Goal: Task Accomplishment & Management: Use online tool/utility

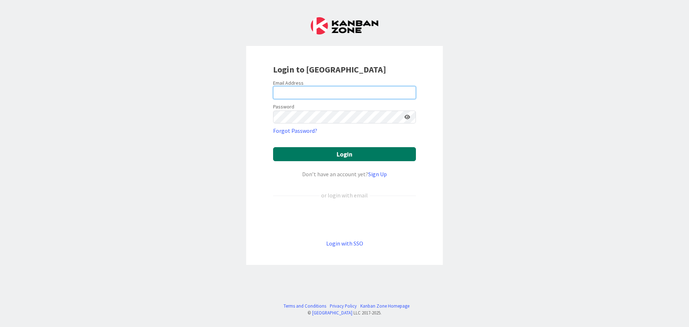
type input "[EMAIL_ADDRESS][DOMAIN_NAME]"
click at [312, 153] on button "Login" at bounding box center [344, 154] width 143 height 14
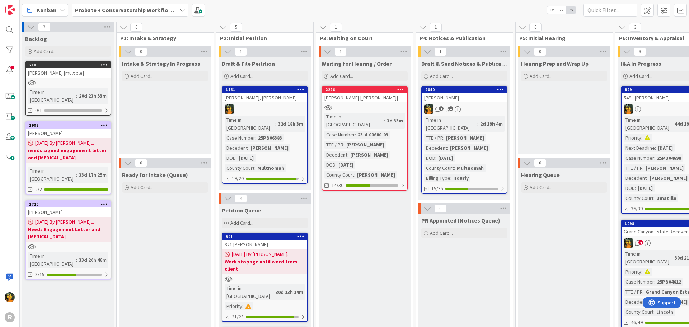
click at [57, 10] on div "Kanban" at bounding box center [45, 10] width 46 height 13
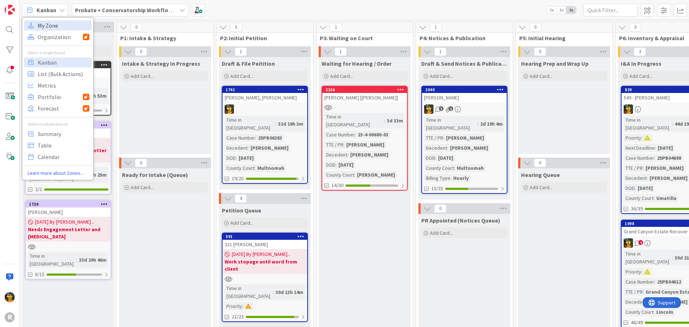
click at [48, 23] on span "My Zone" at bounding box center [64, 25] width 52 height 11
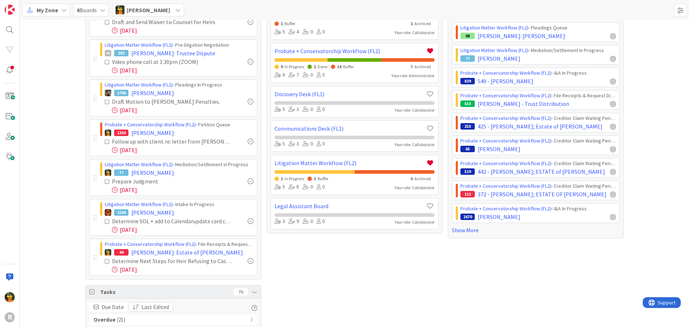
scroll to position [108, 0]
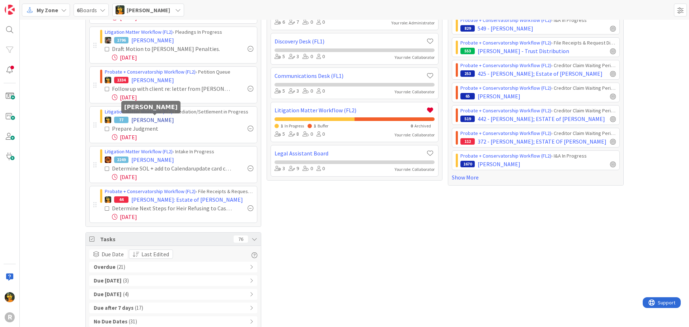
click at [165, 119] on span "[PERSON_NAME]" at bounding box center [152, 120] width 43 height 9
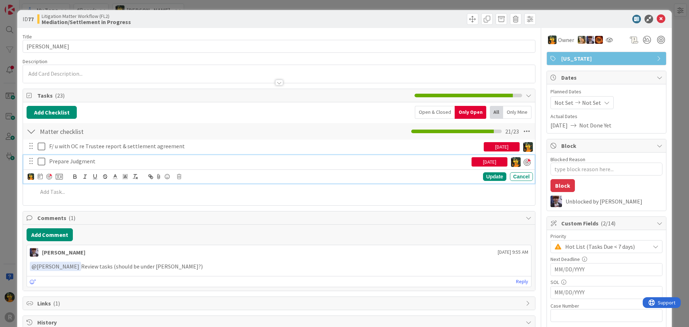
click at [116, 160] on p "Prepare Judgment" at bounding box center [258, 161] width 419 height 8
click at [41, 178] on icon at bounding box center [40, 176] width 5 height 6
type textarea "x"
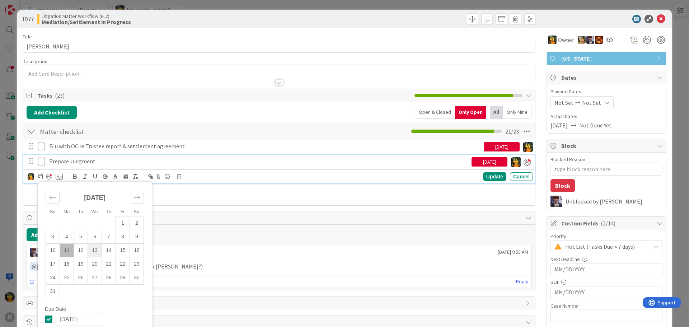
click at [99, 251] on td "13" at bounding box center [95, 250] width 14 height 14
type input "[DATE]"
click at [494, 175] on div "Update" at bounding box center [494, 177] width 23 height 9
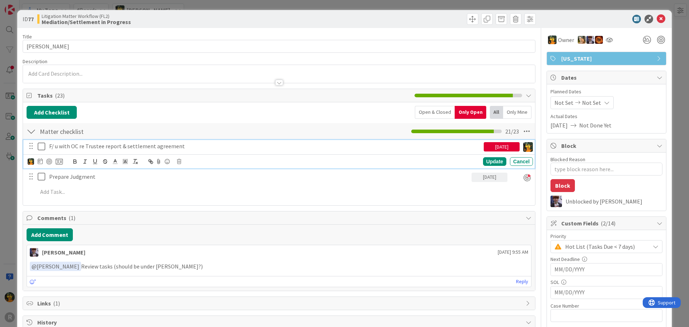
click at [365, 148] on p "F/ u with OC re Trustee report & settlement agreement" at bounding box center [265, 146] width 432 height 8
click at [179, 162] on icon at bounding box center [179, 161] width 4 height 5
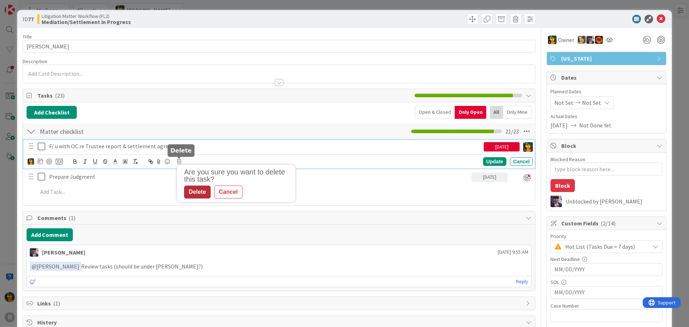
click at [198, 193] on div "Delete" at bounding box center [197, 191] width 27 height 13
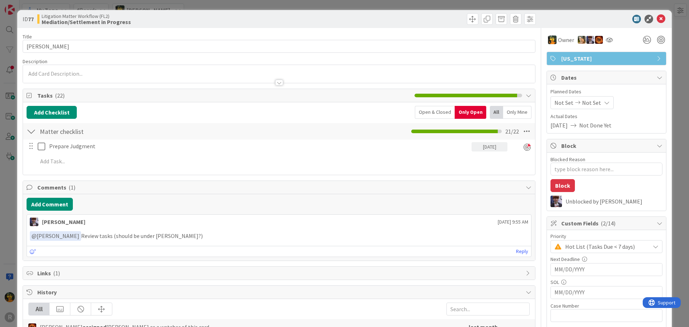
click at [659, 20] on icon at bounding box center [660, 19] width 9 height 9
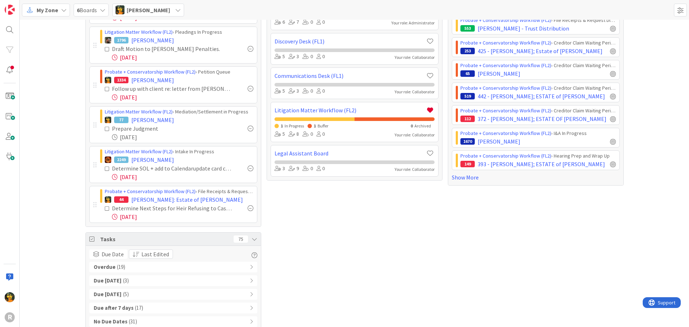
click at [140, 266] on div "Overdue ( 19 )" at bounding box center [173, 266] width 168 height 11
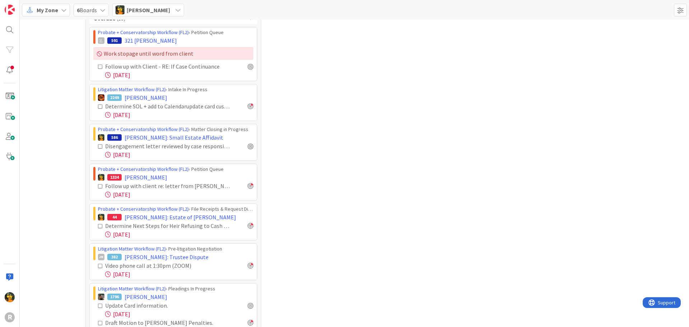
scroll to position [359, 0]
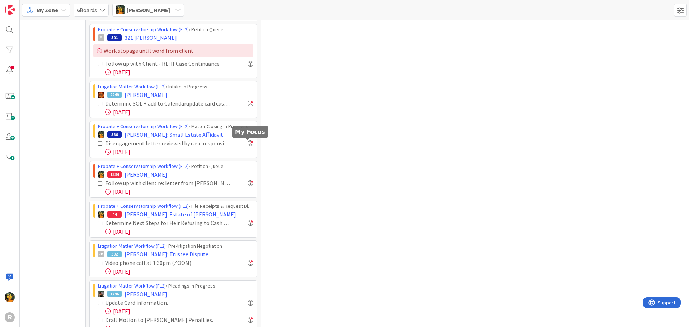
click at [248, 143] on div at bounding box center [251, 143] width 6 height 6
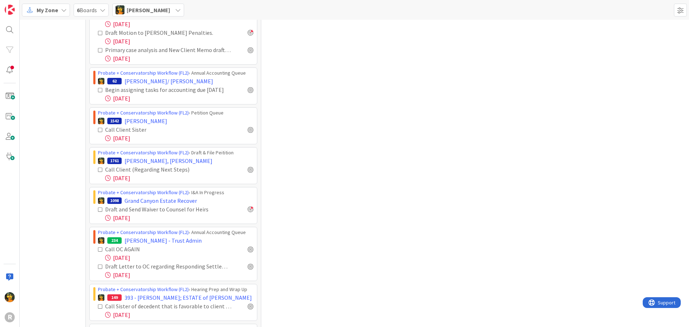
scroll to position [721, 0]
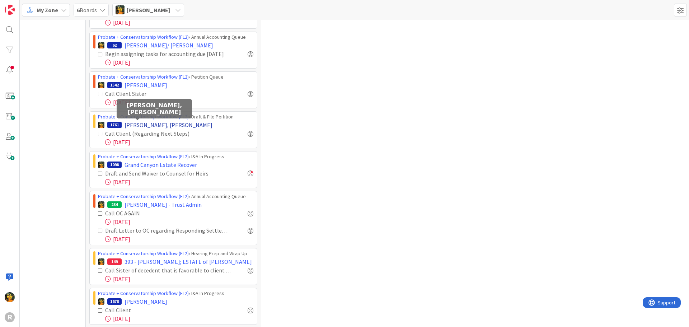
click at [135, 124] on span "[PERSON_NAME], [PERSON_NAME]" at bounding box center [168, 125] width 88 height 9
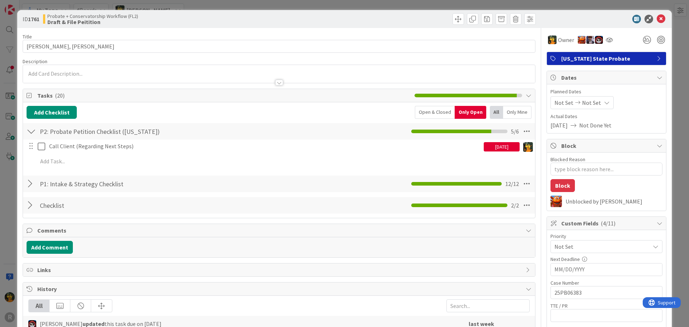
type textarea "x"
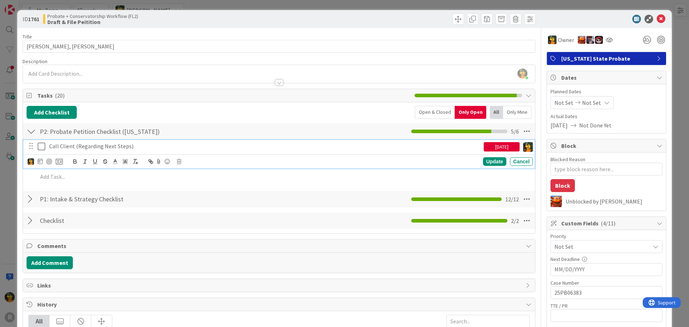
click at [102, 146] on p "Call Client (Regarding Next Steps)" at bounding box center [265, 146] width 432 height 8
click at [38, 161] on icon at bounding box center [40, 161] width 5 height 6
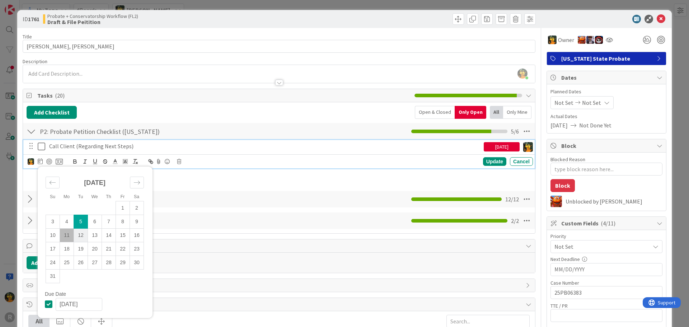
click at [81, 235] on td "12" at bounding box center [81, 235] width 14 height 14
type input "[DATE]"
click at [490, 161] on div "Update" at bounding box center [494, 161] width 23 height 9
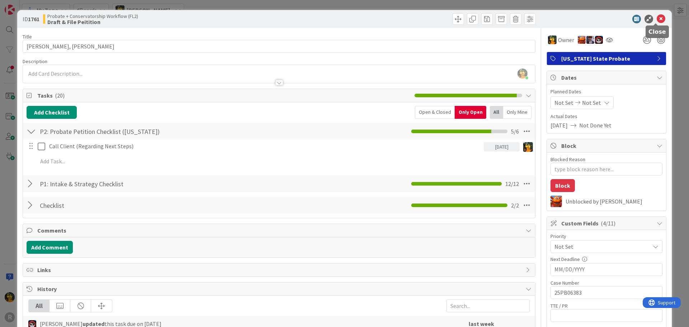
click at [656, 21] on icon at bounding box center [660, 19] width 9 height 9
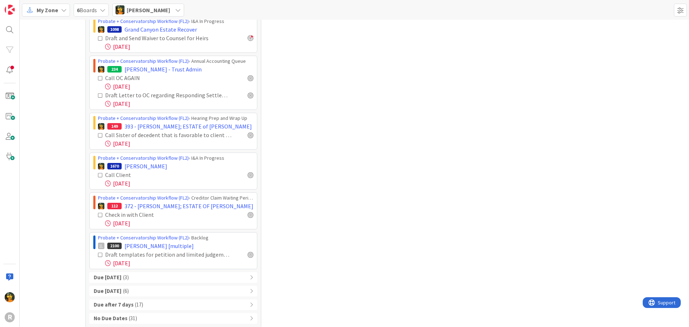
scroll to position [823, 0]
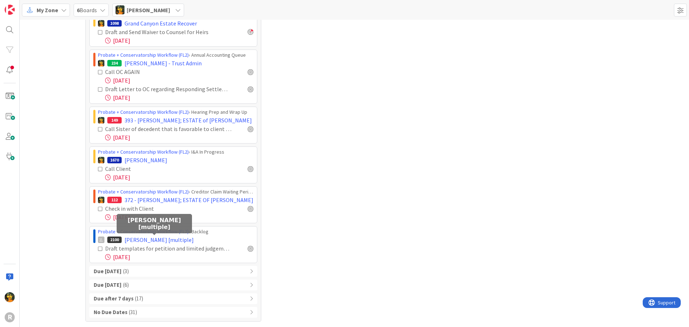
click at [164, 237] on span "[PERSON_NAME] [multiple]" at bounding box center [158, 239] width 69 height 9
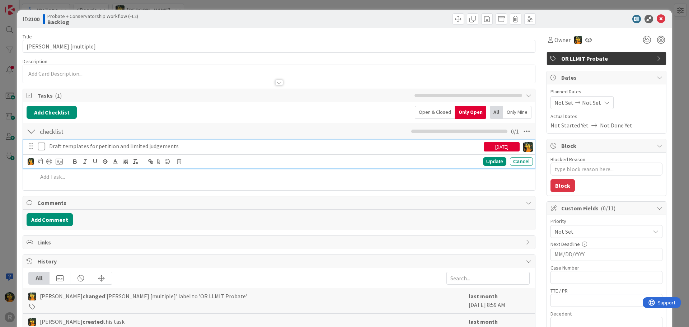
click at [123, 143] on p "Draft templates for petition and limited judgements" at bounding box center [265, 146] width 432 height 8
click at [178, 161] on icon at bounding box center [179, 161] width 4 height 5
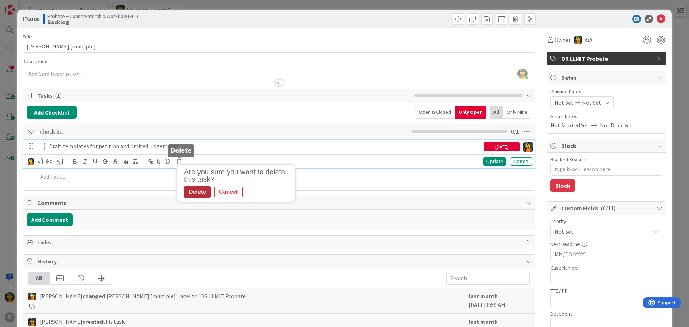
click at [198, 196] on div "Delete" at bounding box center [197, 191] width 27 height 13
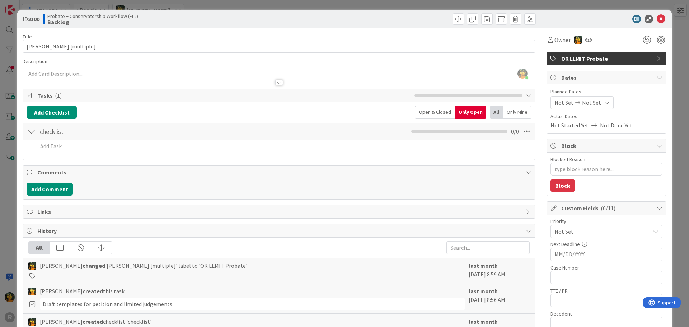
scroll to position [783, 0]
click at [656, 18] on icon at bounding box center [660, 19] width 9 height 9
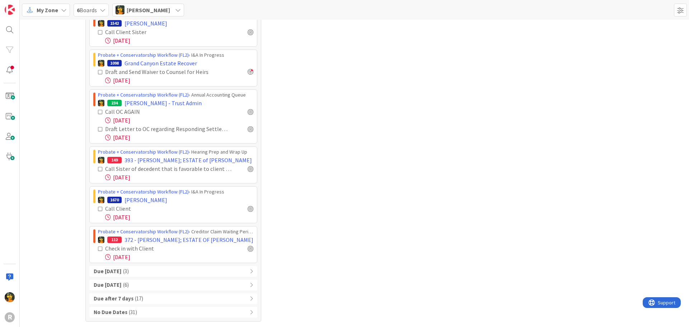
click at [142, 270] on div "Due [DATE] ( 3 )" at bounding box center [173, 271] width 168 height 11
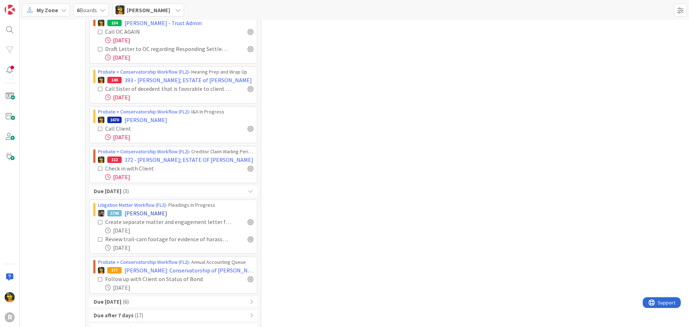
scroll to position [880, 0]
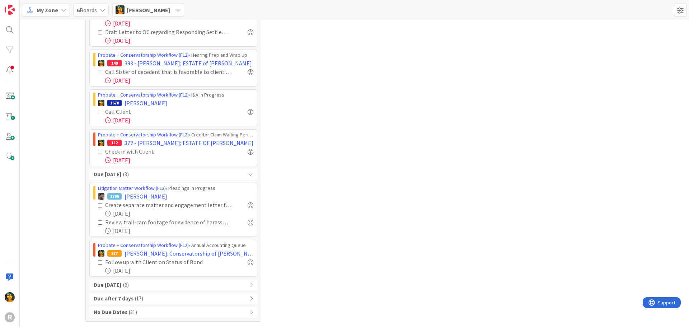
click at [201, 288] on div "Due [DATE] ( 6 )" at bounding box center [173, 284] width 168 height 11
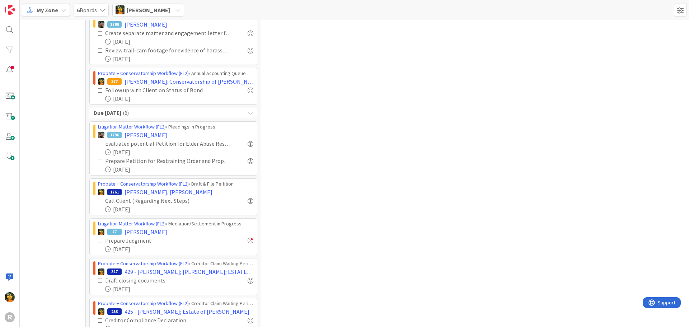
scroll to position [1095, 0]
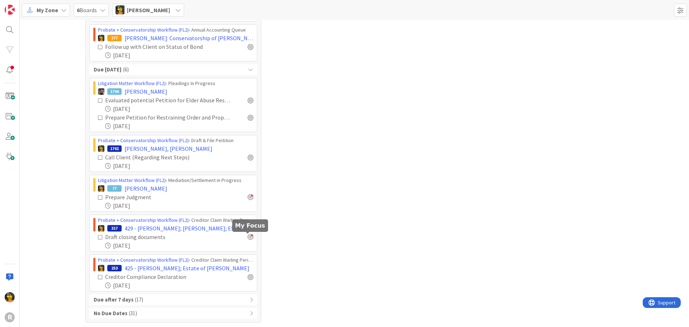
click at [248, 234] on div at bounding box center [251, 237] width 6 height 6
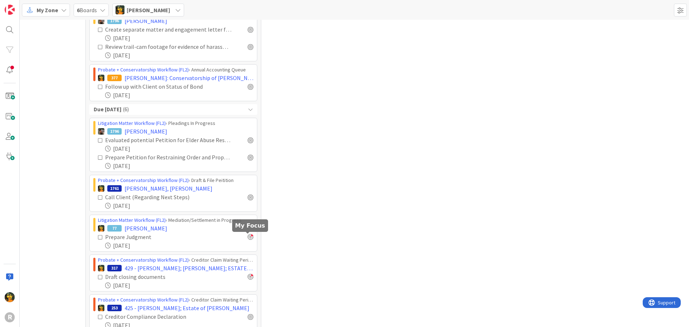
scroll to position [1135, 0]
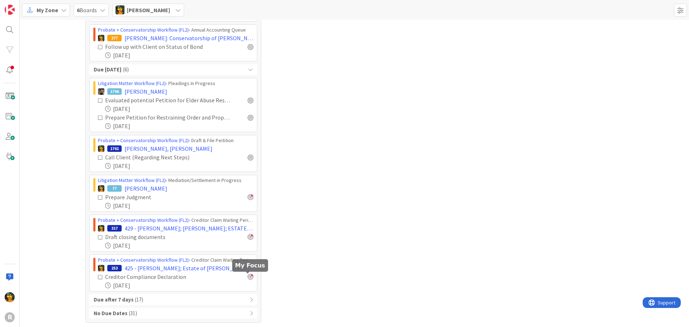
click at [248, 275] on div at bounding box center [251, 277] width 6 height 6
click at [249, 235] on div at bounding box center [251, 237] width 6 height 6
click at [119, 302] on b "Due after 7 days" at bounding box center [114, 298] width 40 height 8
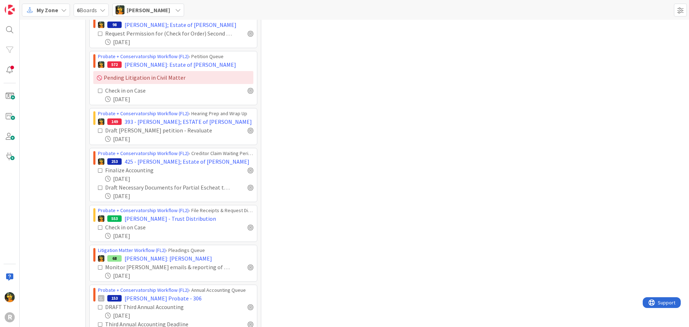
scroll to position [1740, 0]
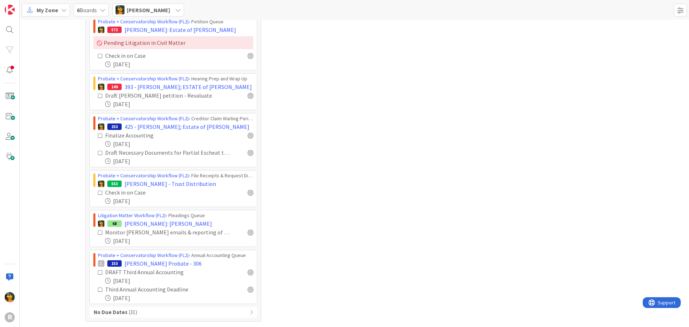
click at [145, 312] on div "No Due Dates ( 31 )" at bounding box center [173, 312] width 168 height 11
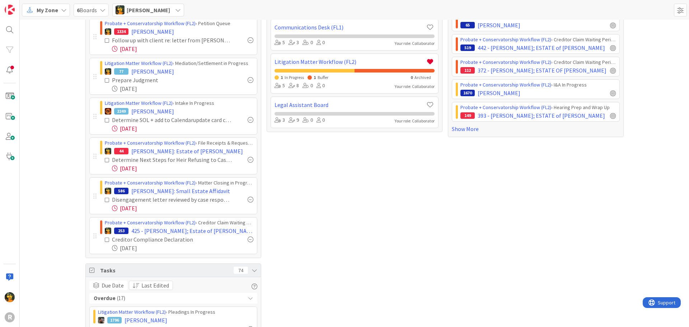
scroll to position [0, 0]
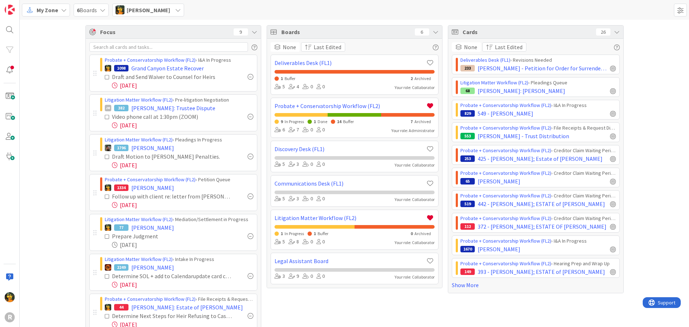
click at [41, 14] on span "My Zone" at bounding box center [48, 10] width 22 height 9
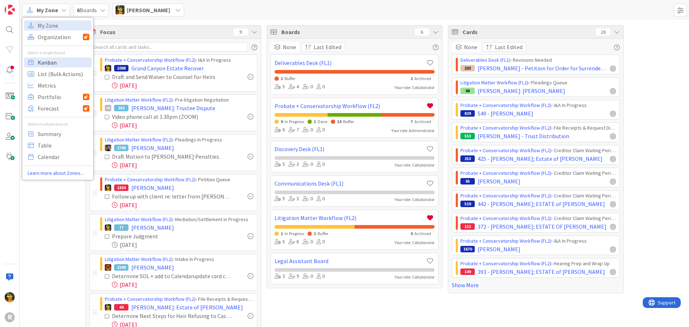
click at [46, 61] on span "Kanban" at bounding box center [64, 62] width 52 height 11
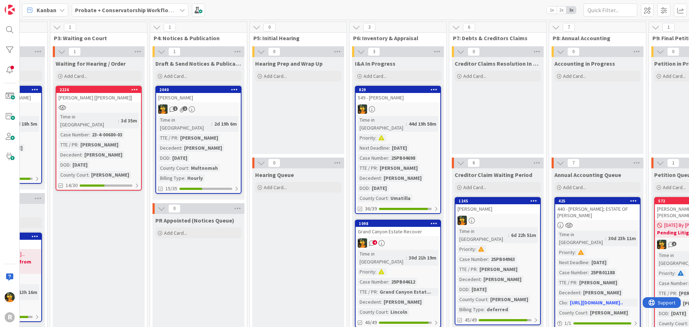
scroll to position [0, 265]
drag, startPoint x: 184, startPoint y: 324, endPoint x: 419, endPoint y: 108, distance: 318.9
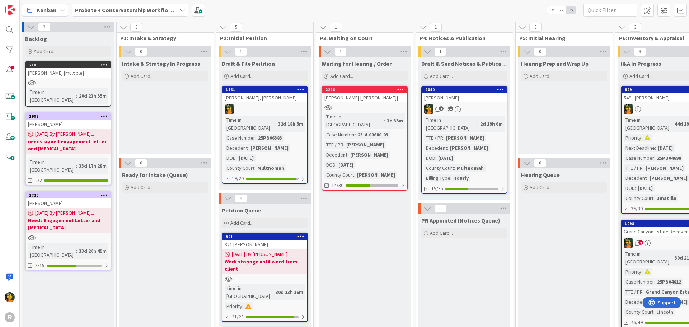
click at [673, 102] on div "549 - [PERSON_NAME]" at bounding box center [663, 97] width 85 height 9
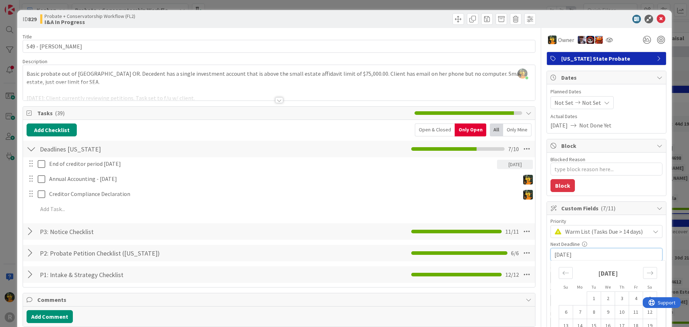
click at [593, 257] on input "[DATE]" at bounding box center [606, 254] width 104 height 12
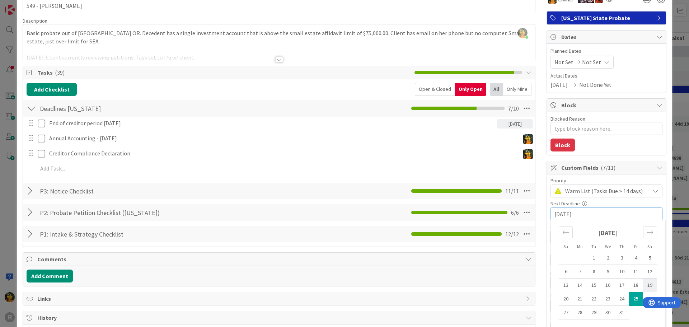
scroll to position [108, 0]
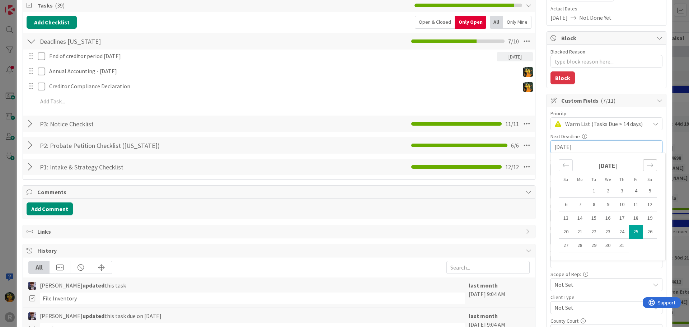
click at [646, 163] on icon "Move forward to switch to the next month." at bounding box center [649, 165] width 7 height 7
click at [646, 164] on icon "Move forward to switch to the next month." at bounding box center [649, 165] width 7 height 7
click at [573, 233] on td "20" at bounding box center [580, 232] width 14 height 14
type textarea "x"
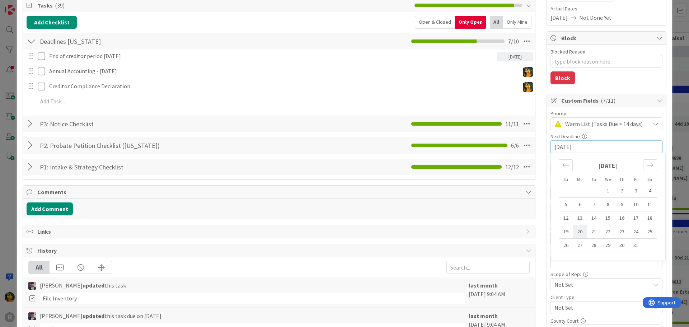
type input "[DATE]"
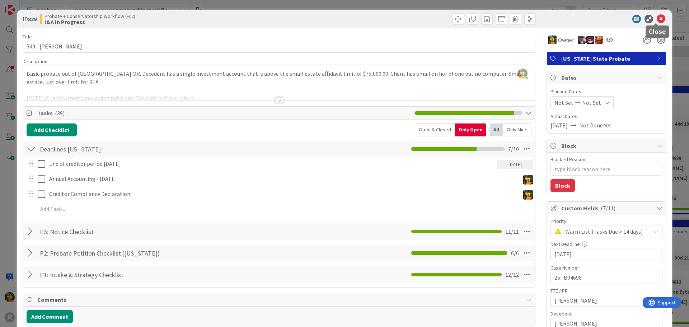
click at [657, 18] on icon at bounding box center [660, 19] width 9 height 9
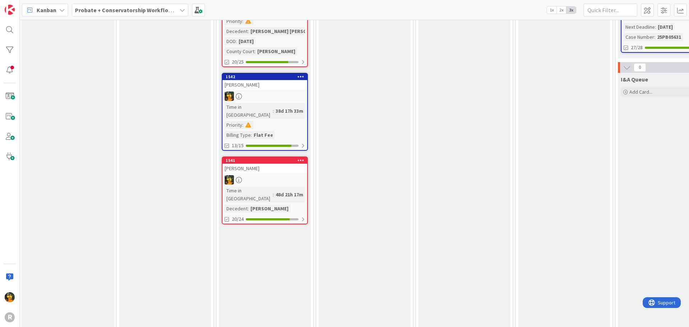
scroll to position [359, 0]
click at [283, 163] on div "[PERSON_NAME]" at bounding box center [264, 167] width 85 height 9
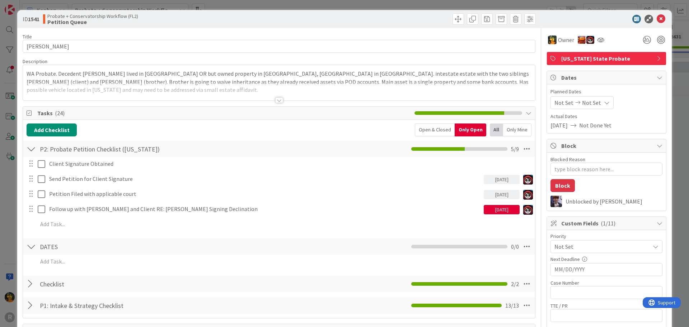
type textarea "x"
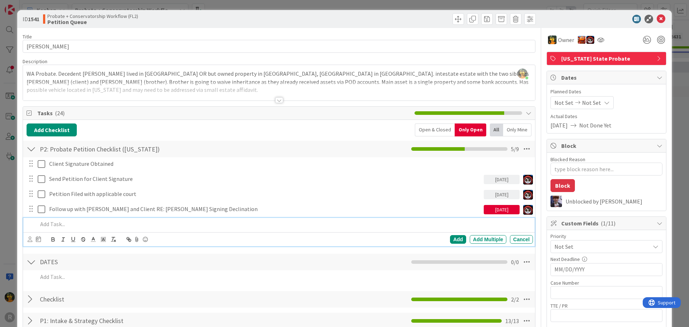
click at [73, 228] on p at bounding box center [284, 224] width 492 height 8
click at [656, 16] on icon at bounding box center [660, 19] width 9 height 9
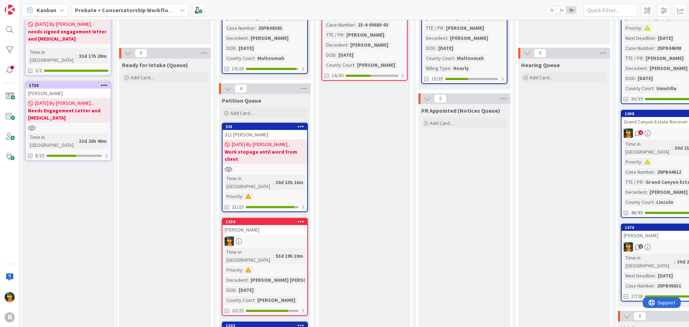
scroll to position [108, 0]
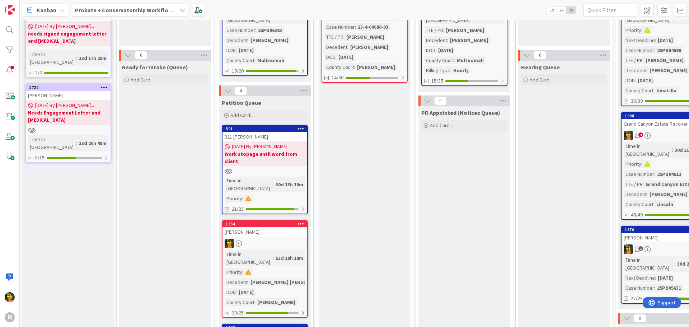
click at [291, 227] on div "[PERSON_NAME]" at bounding box center [264, 231] width 85 height 9
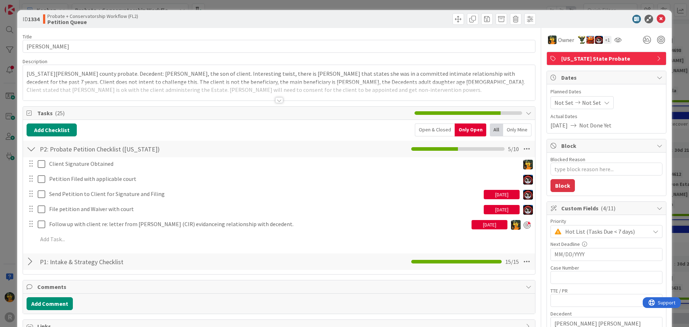
type textarea "x"
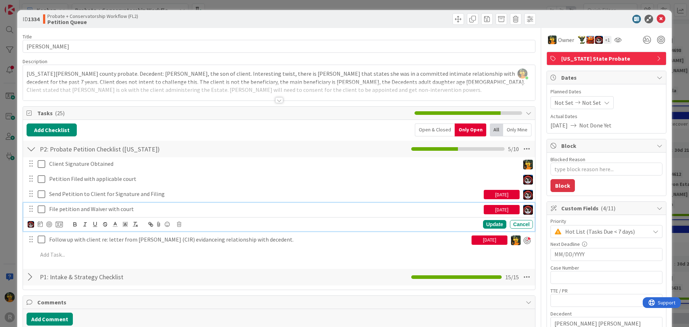
click at [184, 206] on p "File petition and Waiver with court" at bounding box center [265, 209] width 432 height 8
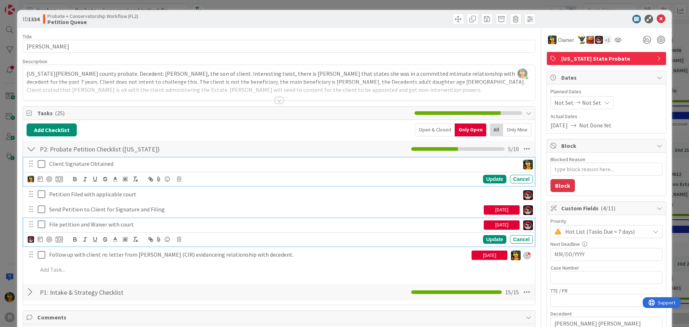
click at [86, 163] on p "Client Signature Obtained" at bounding box center [282, 164] width 467 height 8
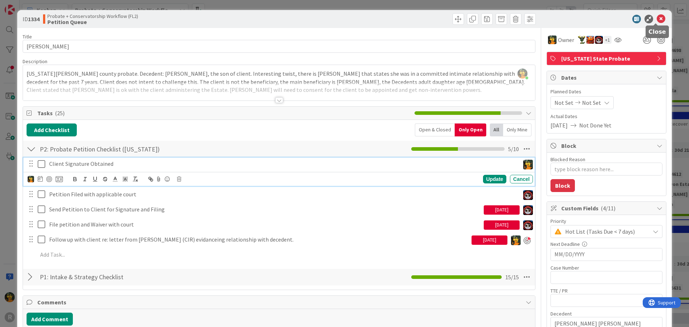
click at [659, 21] on icon at bounding box center [660, 19] width 9 height 9
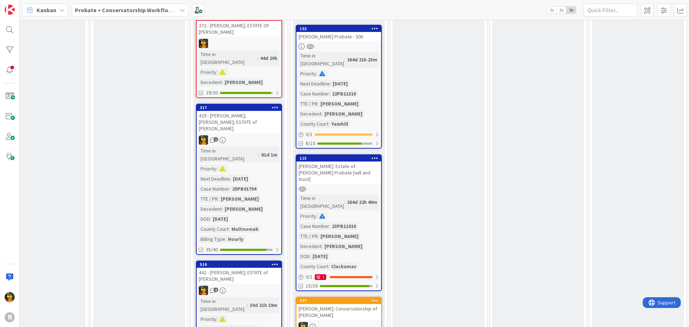
scroll to position [538, 524]
